Goal: Information Seeking & Learning: Learn about a topic

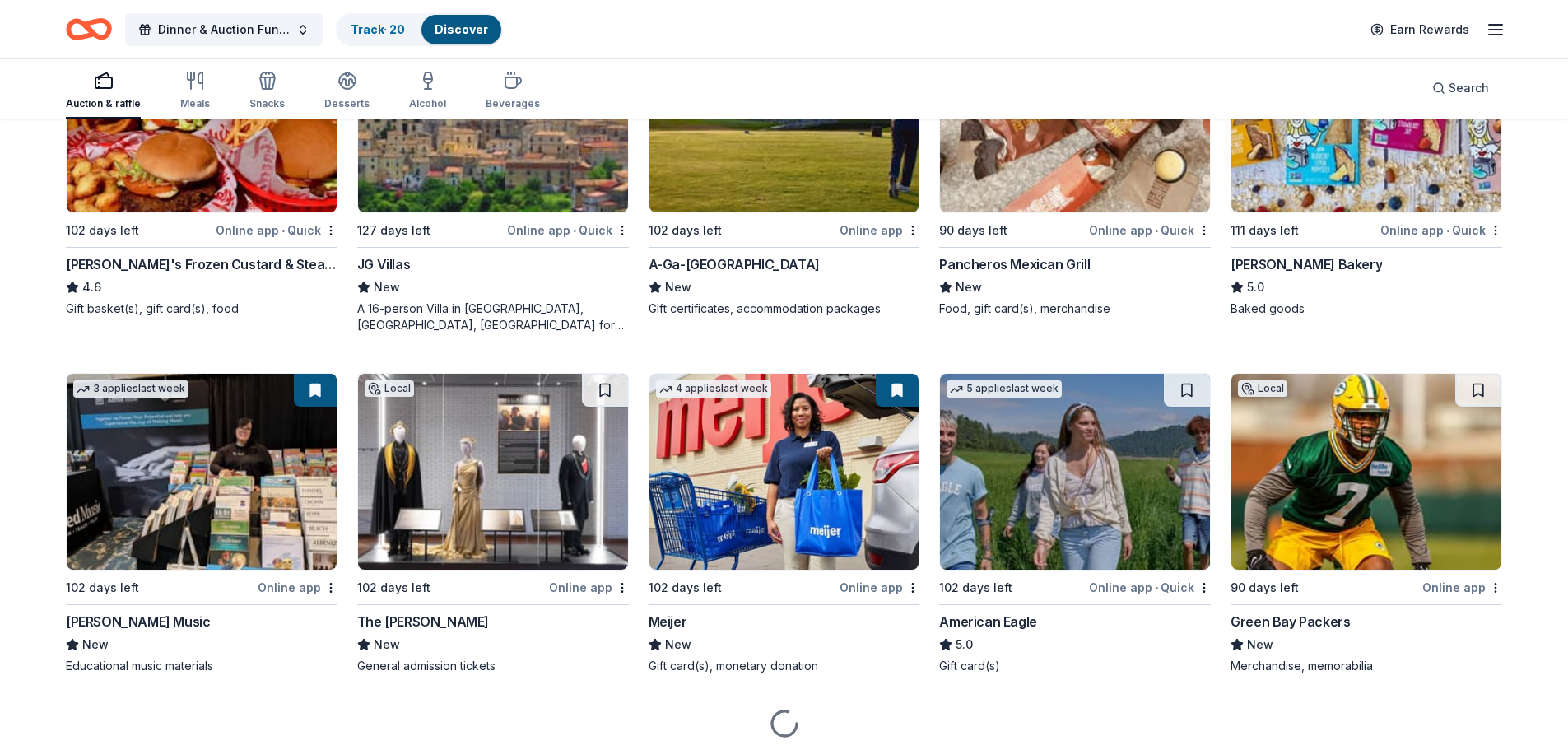
scroll to position [2430, 0]
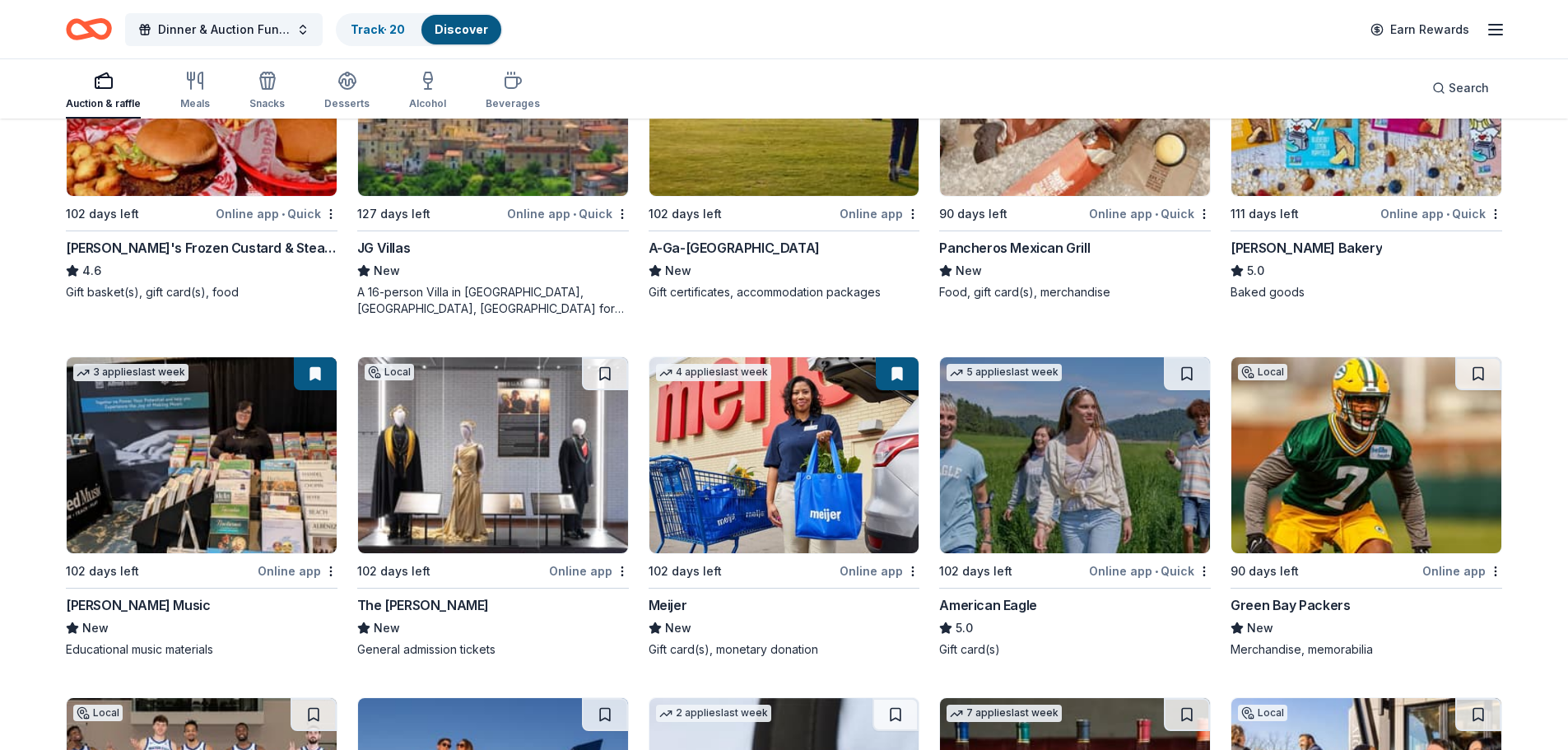
drag, startPoint x: 23, startPoint y: 541, endPoint x: 39, endPoint y: 596, distance: 57.3
click at [746, 507] on img at bounding box center [784, 455] width 270 height 196
click at [899, 366] on button at bounding box center [897, 373] width 43 height 33
click at [884, 371] on button at bounding box center [897, 373] width 43 height 33
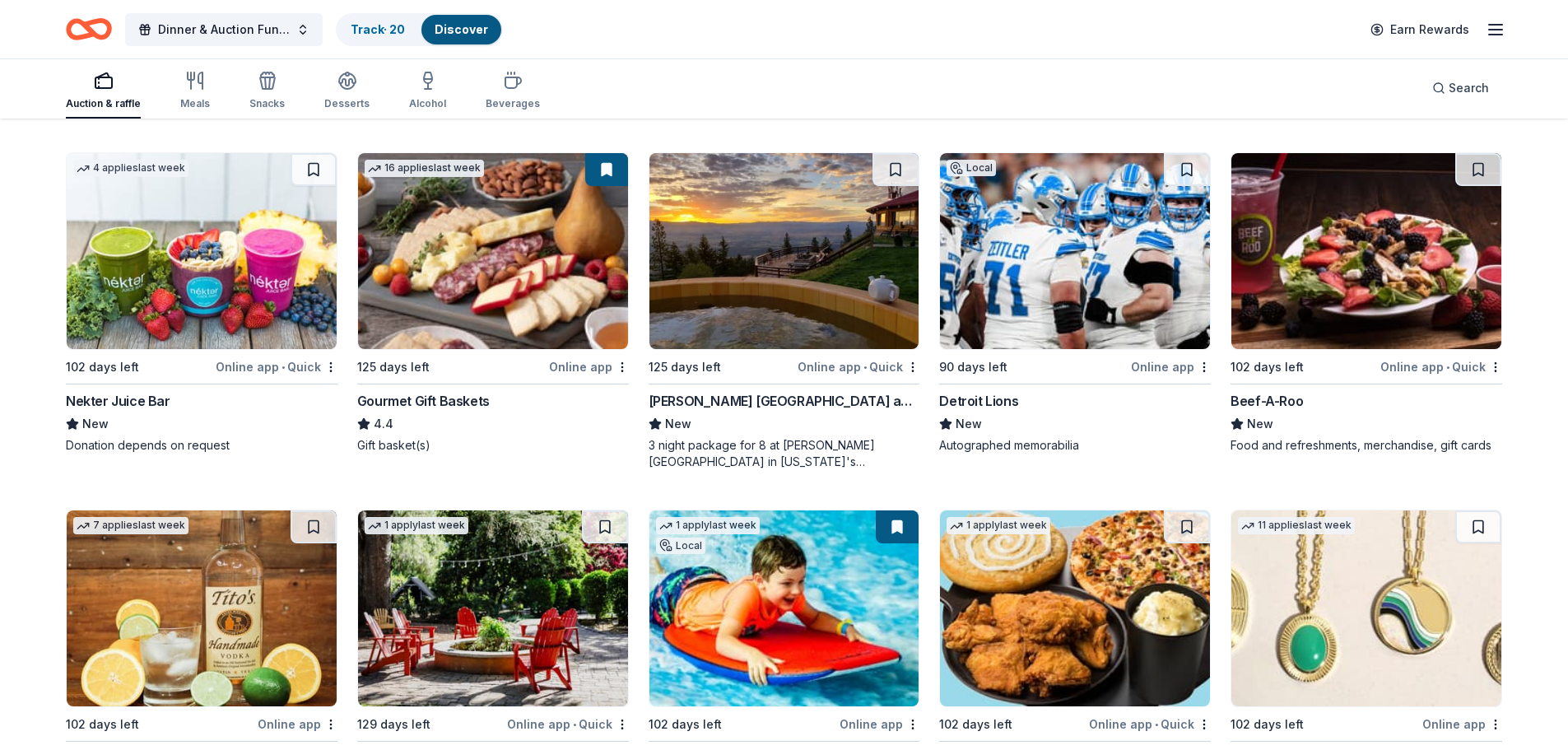
scroll to position [3332, 0]
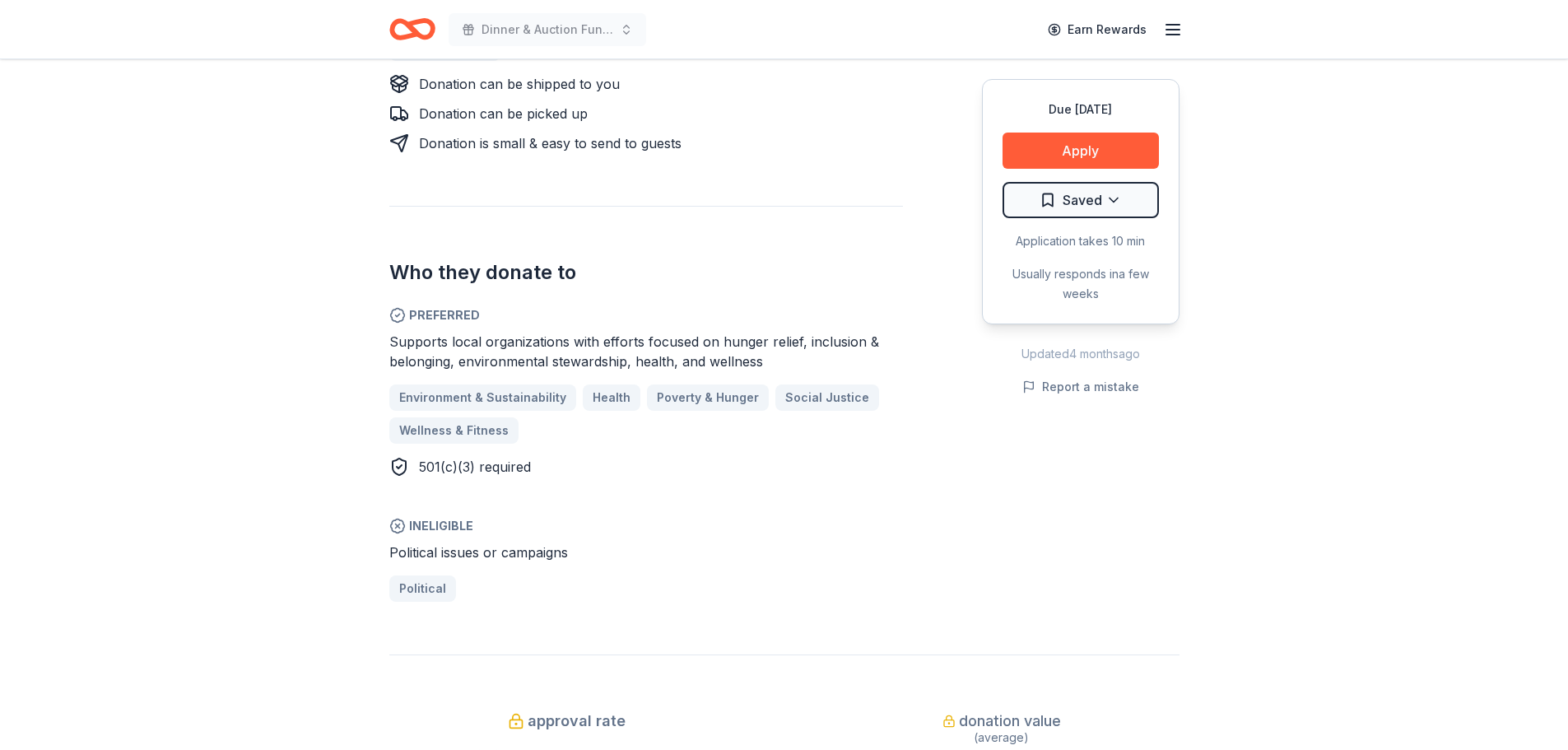
scroll to position [823, 0]
click at [1080, 151] on button "Apply" at bounding box center [1080, 150] width 156 height 36
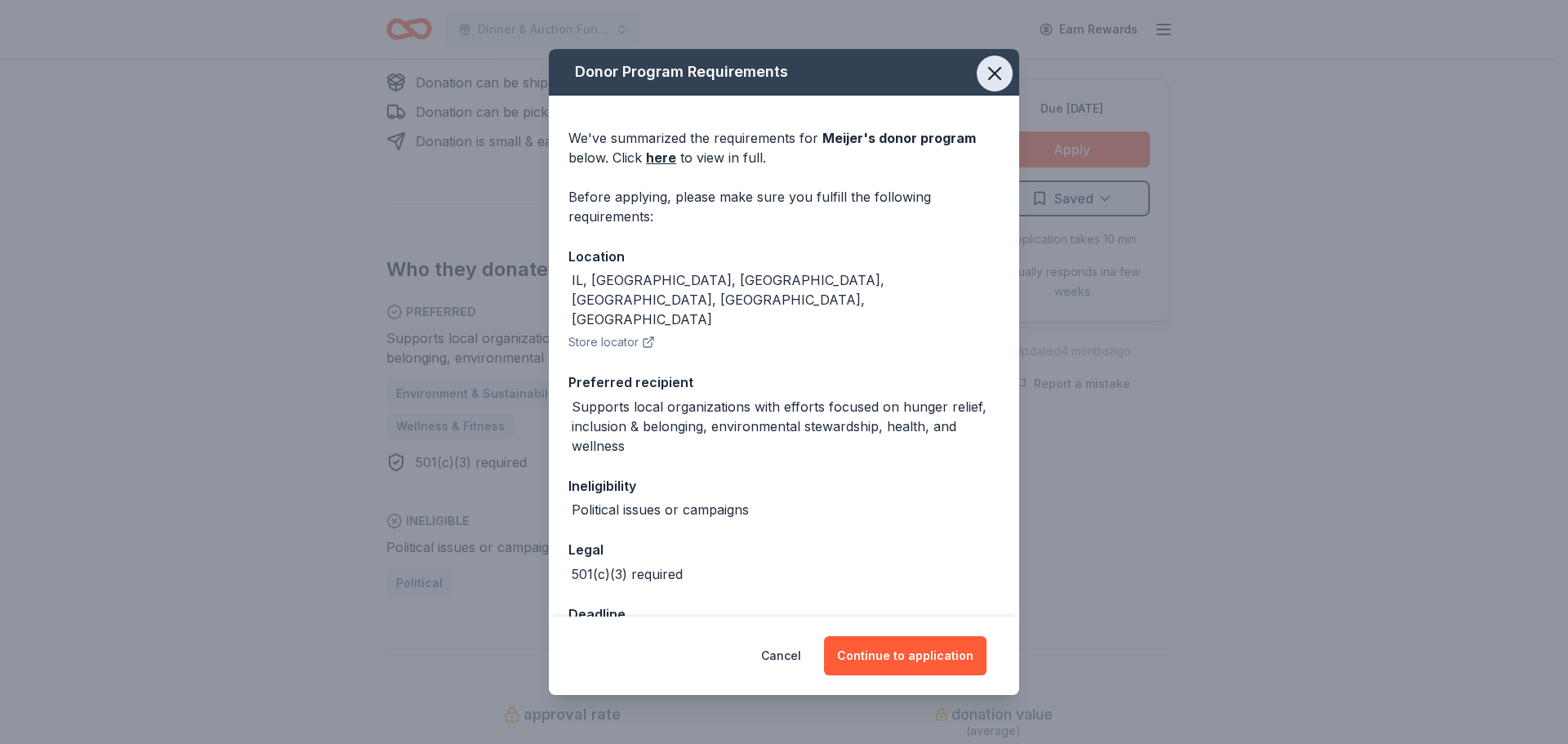
click at [988, 77] on icon "button" at bounding box center [994, 73] width 12 height 12
